Goal: Task Accomplishment & Management: Use online tool/utility

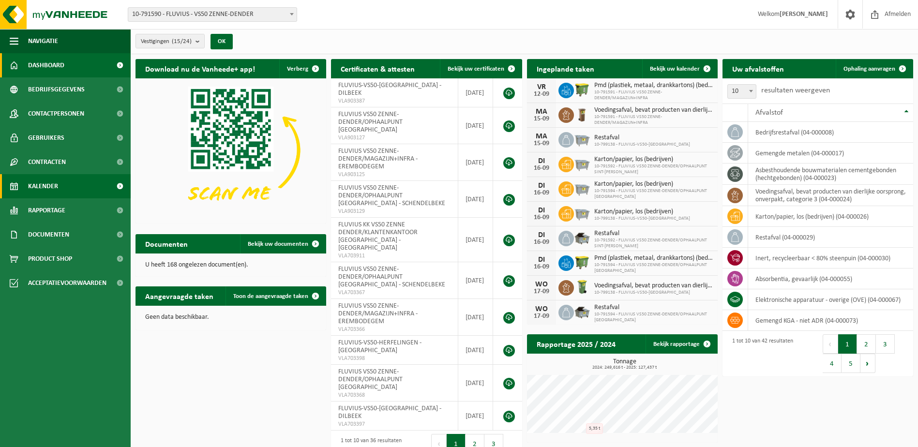
click at [51, 182] on span "Kalender" at bounding box center [43, 186] width 30 height 24
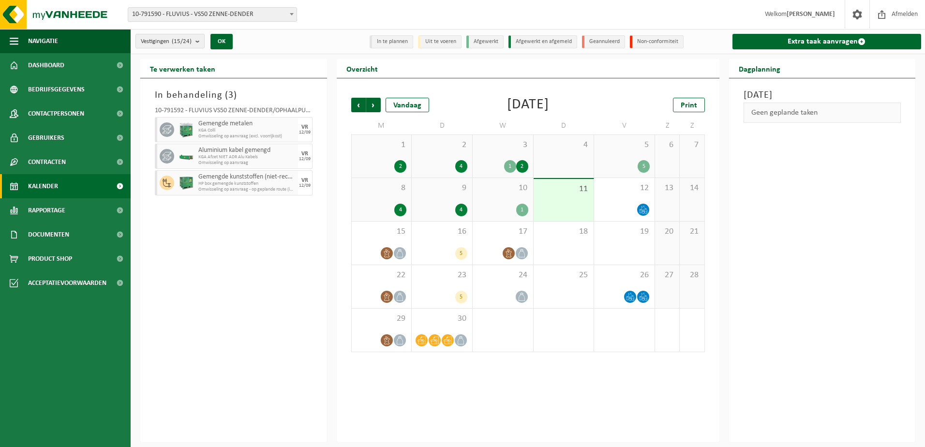
click at [55, 183] on span "Kalender" at bounding box center [43, 186] width 30 height 24
click at [777, 41] on link "Extra taak aanvragen" at bounding box center [827, 41] width 189 height 15
